Goal: Navigation & Orientation: Understand site structure

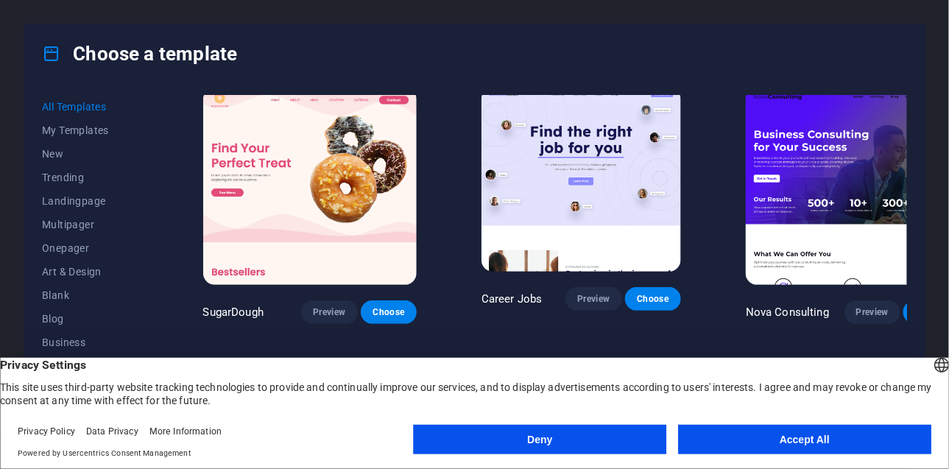
scroll to position [15, 0]
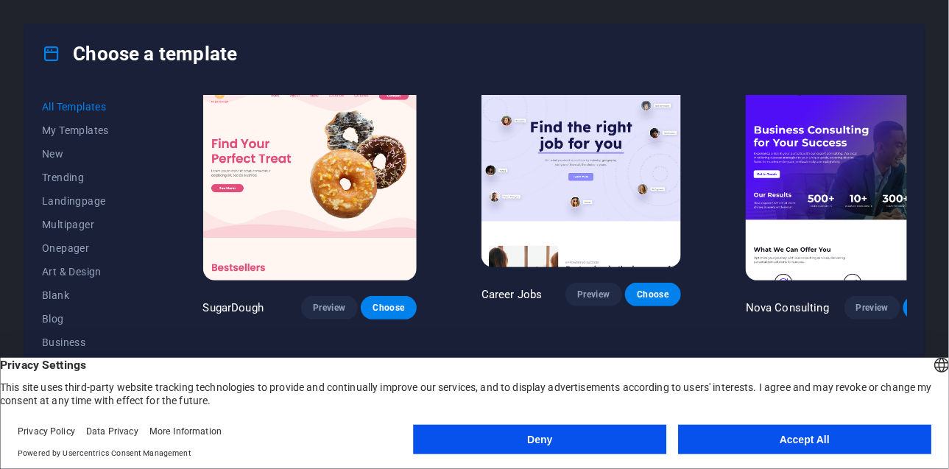
click at [756, 439] on button "Accept All" at bounding box center [804, 439] width 253 height 29
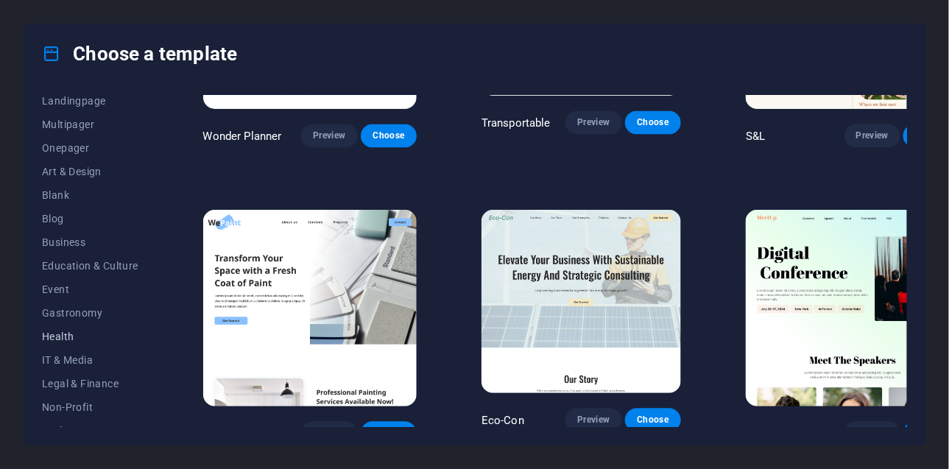
scroll to position [99, 0]
click at [81, 238] on span "Business" at bounding box center [90, 243] width 96 height 12
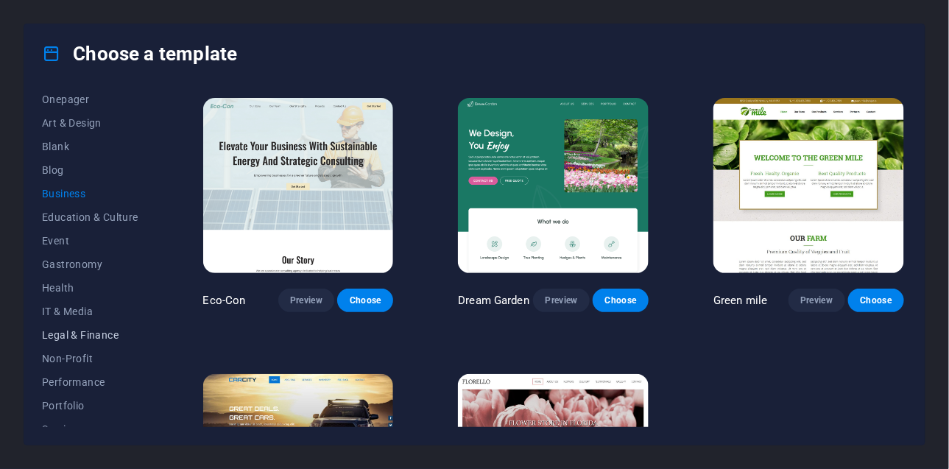
scroll to position [255, 0]
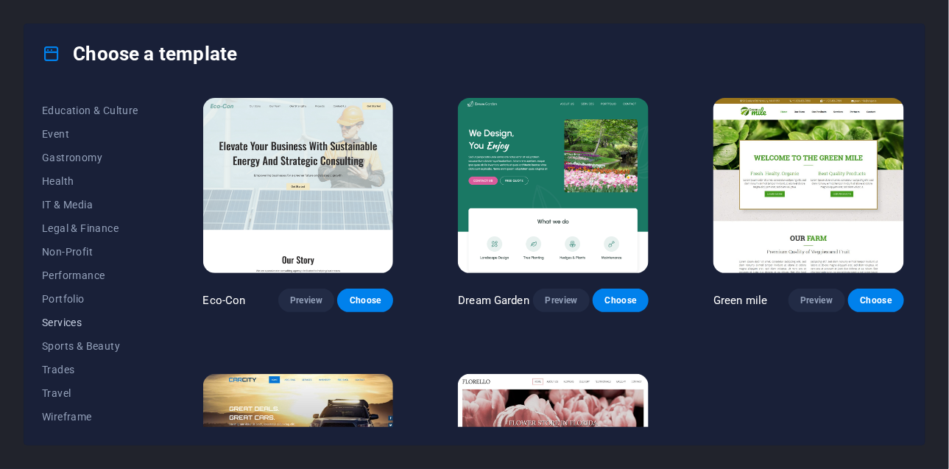
click at [82, 317] on span "Services" at bounding box center [90, 323] width 96 height 12
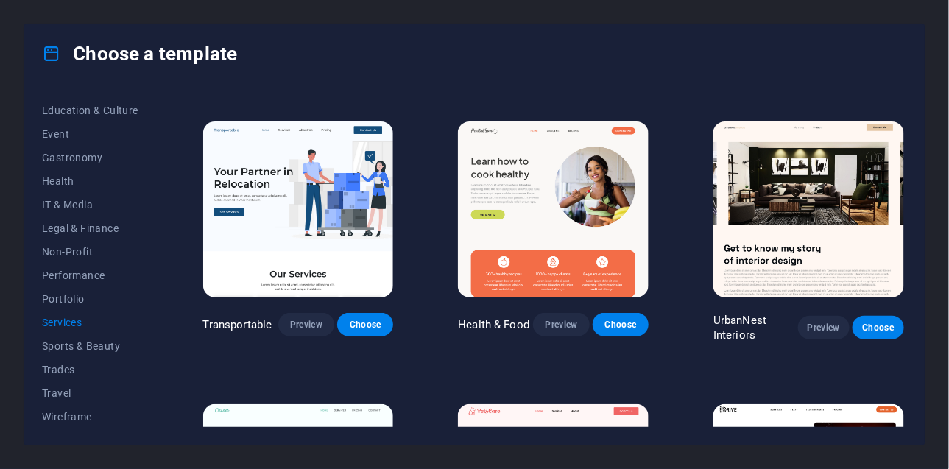
scroll to position [257, 0]
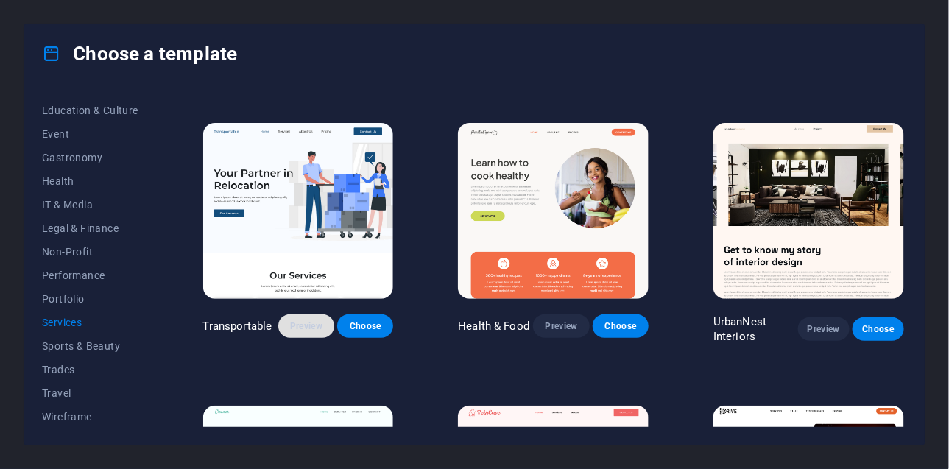
click at [312, 328] on span "Preview" at bounding box center [306, 326] width 32 height 12
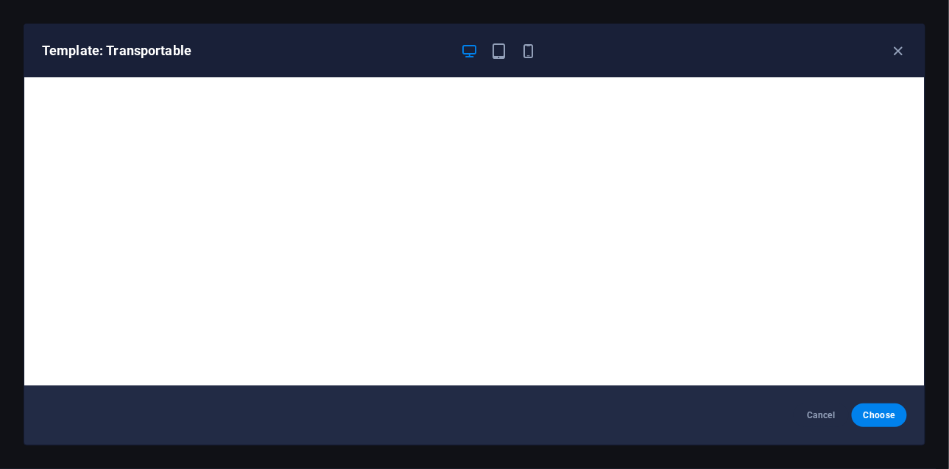
scroll to position [4, 0]
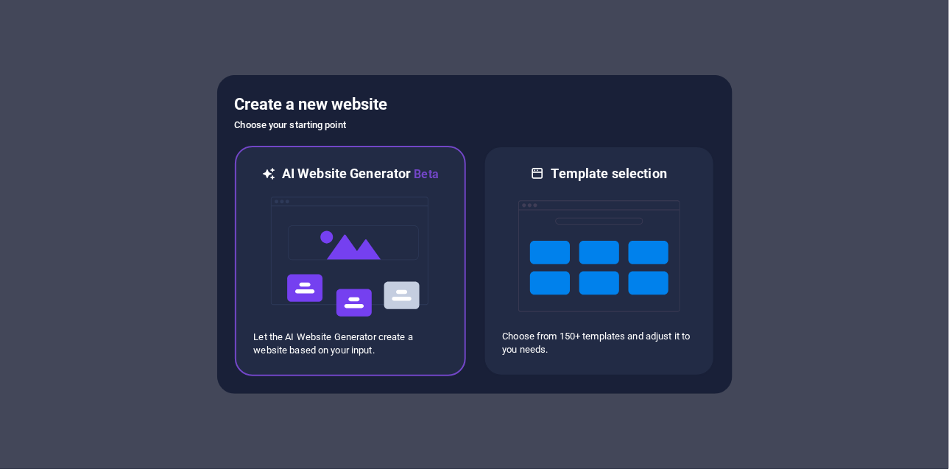
click at [418, 259] on img at bounding box center [350, 256] width 162 height 147
